Goal: Navigation & Orientation: Find specific page/section

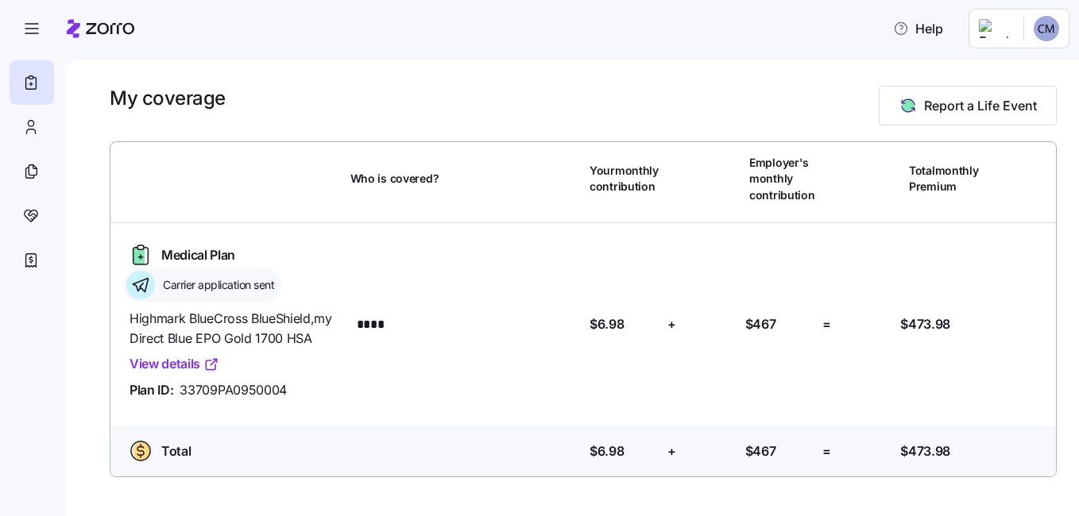
click at [156, 367] on link "View details" at bounding box center [174, 364] width 90 height 20
click at [29, 130] on icon at bounding box center [30, 127] width 17 height 19
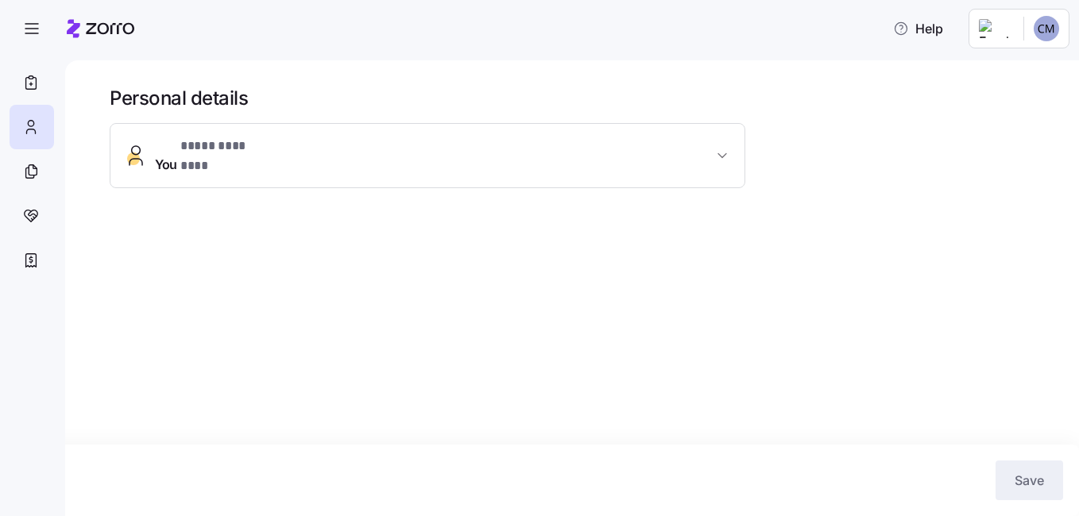
click at [263, 163] on button "You * **** ******** *" at bounding box center [427, 156] width 634 height 64
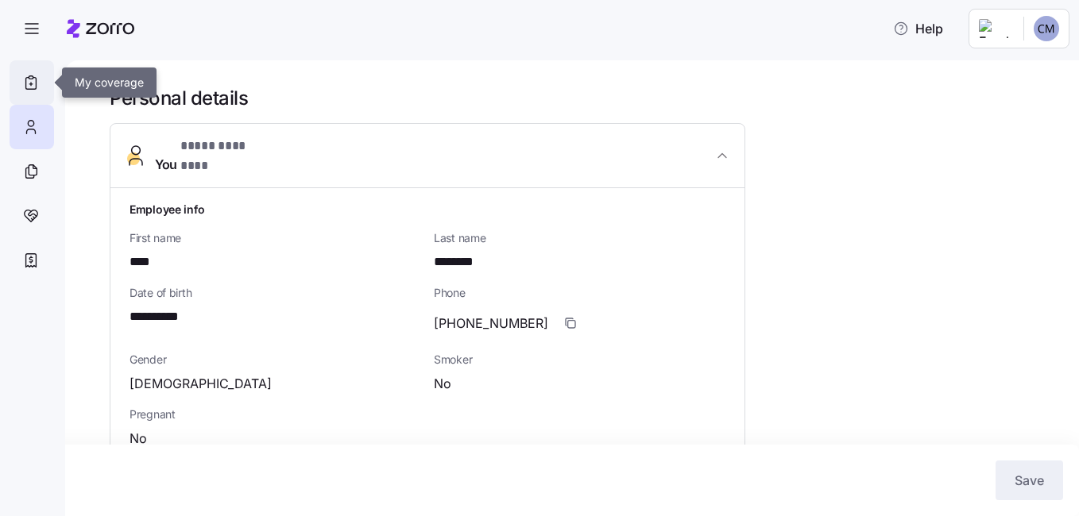
click at [40, 75] on div at bounding box center [32, 82] width 44 height 44
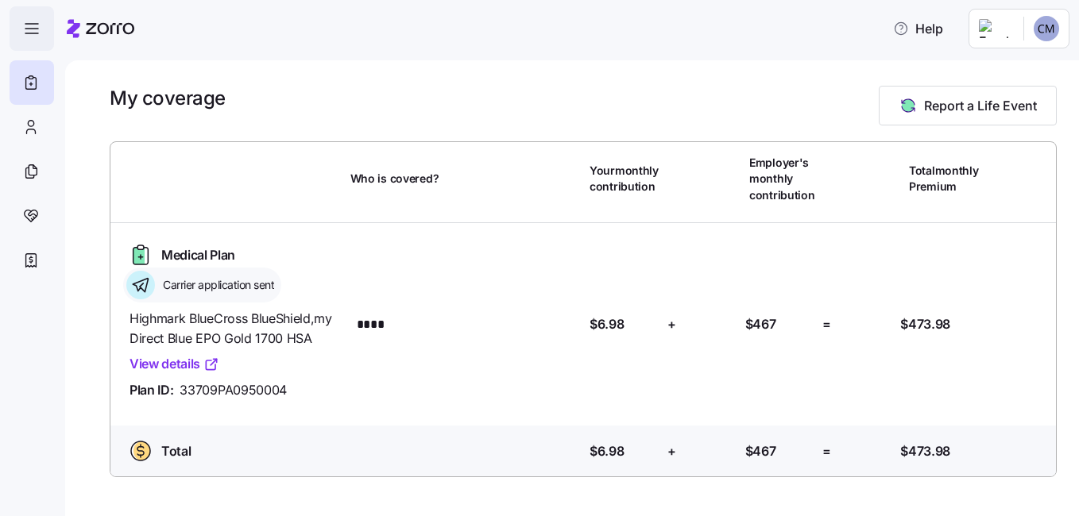
click at [29, 27] on icon "button" at bounding box center [31, 28] width 19 height 19
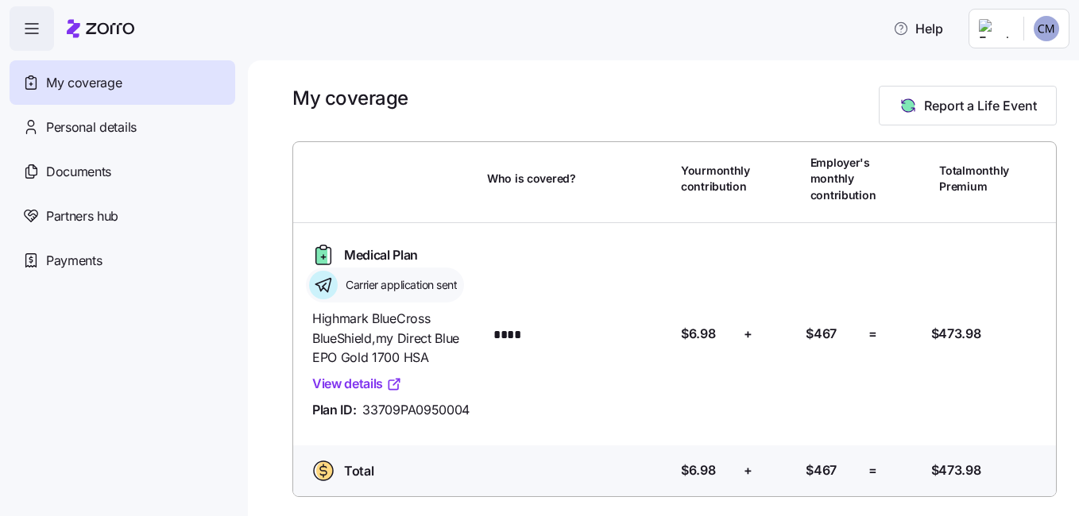
click at [29, 27] on icon "button" at bounding box center [31, 28] width 19 height 19
